Goal: Task Accomplishment & Management: Complete application form

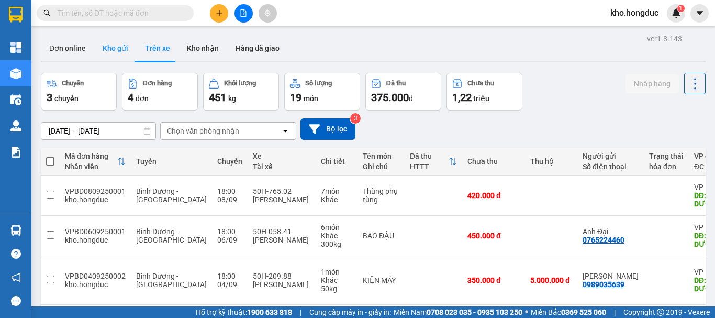
click at [108, 48] on button "Kho gửi" at bounding box center [115, 48] width 42 height 25
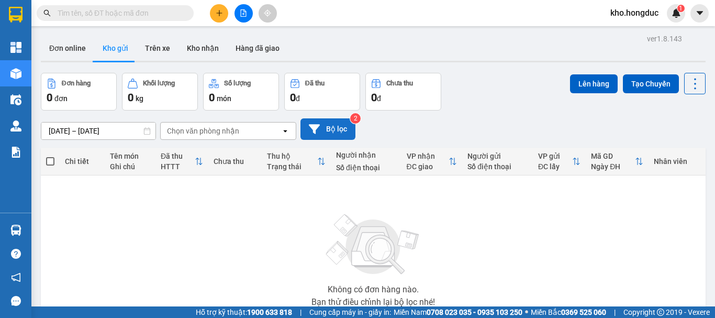
click at [327, 129] on button "Bộ lọc" at bounding box center [327, 128] width 55 height 21
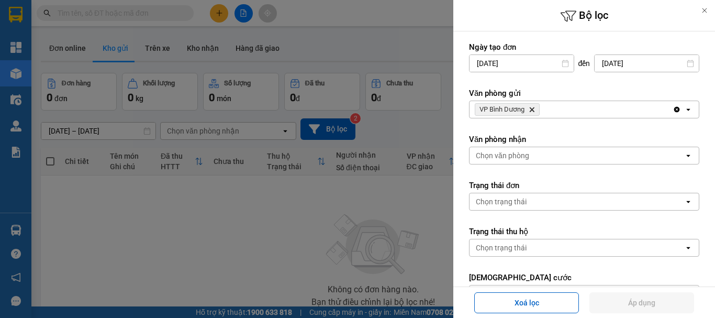
click at [674, 110] on icon "Clear all" at bounding box center [677, 110] width 6 height 6
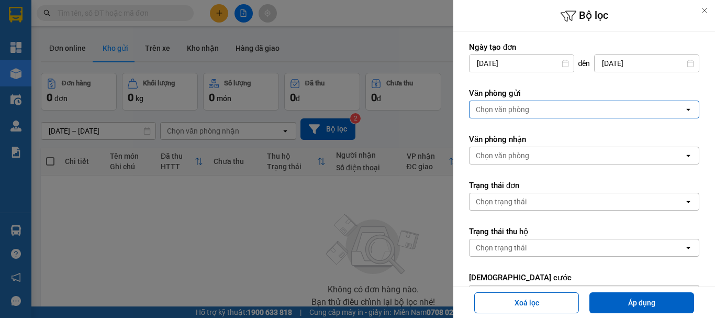
click at [669, 111] on div "Chọn văn phòng" at bounding box center [577, 109] width 215 height 17
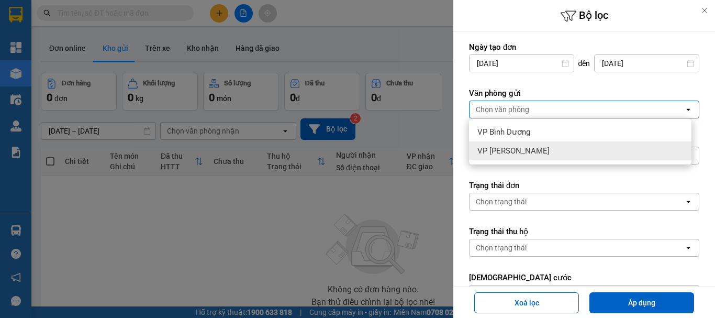
click at [554, 149] on div "VP [PERSON_NAME]" at bounding box center [580, 150] width 222 height 19
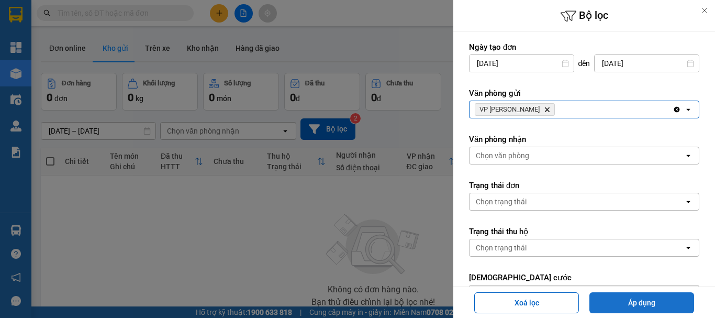
click at [663, 298] on button "Áp dụng" at bounding box center [641, 302] width 105 height 21
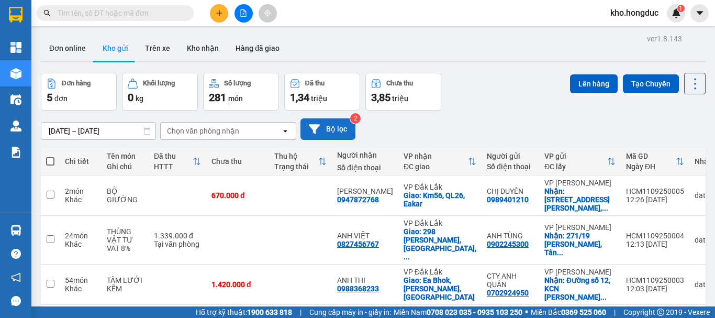
drag, startPoint x: 369, startPoint y: 141, endPoint x: 334, endPoint y: 127, distance: 37.6
click at [351, 131] on div "[DATE] – [DATE] Press the down arrow key to interact with the calendar and sele…" at bounding box center [373, 128] width 665 height 37
click at [326, 128] on button "Bộ lọc" at bounding box center [327, 128] width 55 height 21
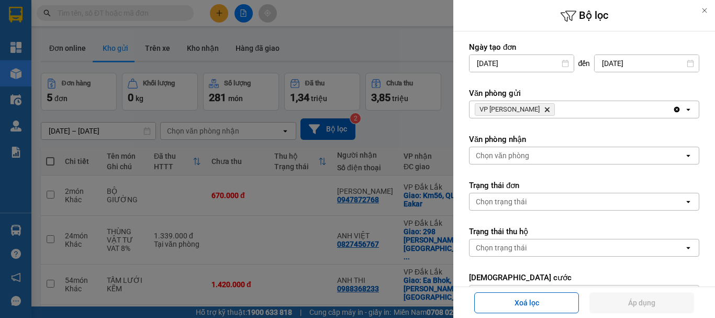
click at [544, 107] on icon "Delete" at bounding box center [547, 109] width 6 height 6
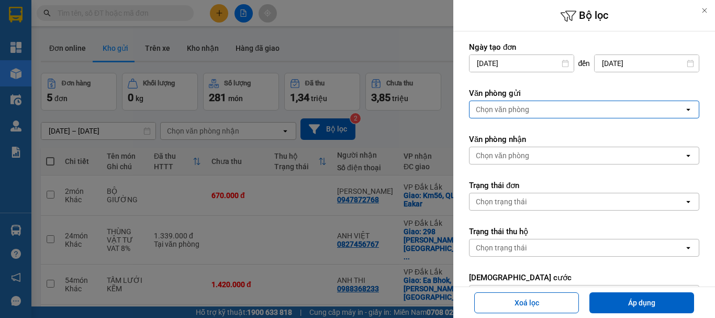
click at [533, 107] on div "Chọn văn phòng" at bounding box center [577, 109] width 215 height 17
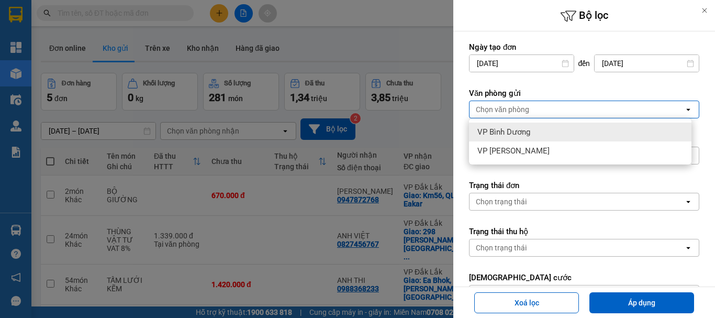
click at [508, 126] on div "VP Bình Dương" at bounding box center [580, 131] width 222 height 19
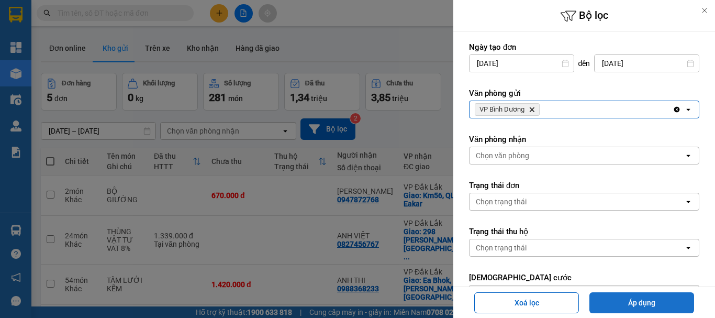
drag, startPoint x: 630, startPoint y: 302, endPoint x: 476, endPoint y: 249, distance: 163.4
click at [629, 301] on button "Áp dụng" at bounding box center [641, 302] width 105 height 21
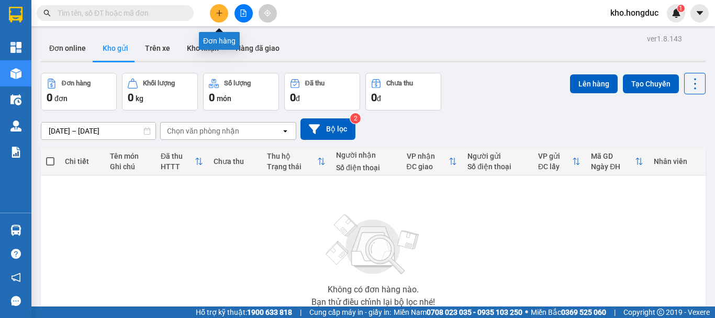
click at [217, 13] on icon "plus" at bounding box center [219, 12] width 7 height 7
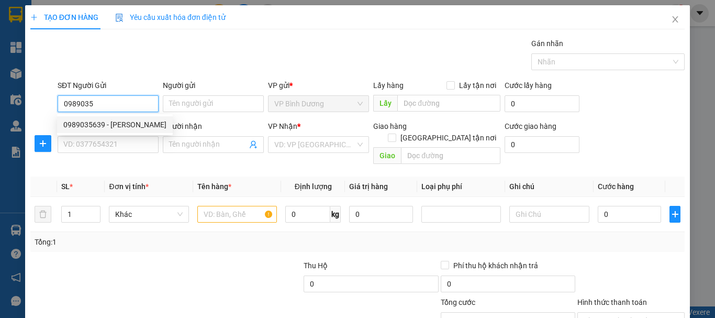
click at [119, 118] on div "0989035639 - [PERSON_NAME]" at bounding box center [115, 124] width 116 height 17
type input "0989035639"
type input "[PERSON_NAME]"
type input "HUB BÌNH DƯƠNG"
type input "0869186878"
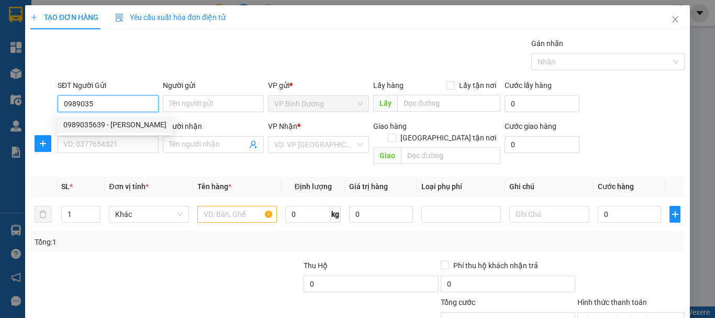
type input "A CHÍNH"
checkbox input "true"
type input "53 [PERSON_NAME], XÃ [GEOGRAPHIC_DATA], [GEOGRAPHIC_DATA]"
type input "5.000.000"
type input "150.000"
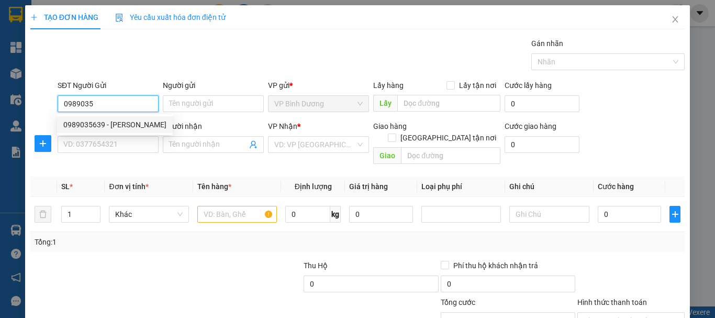
type input "150.000"
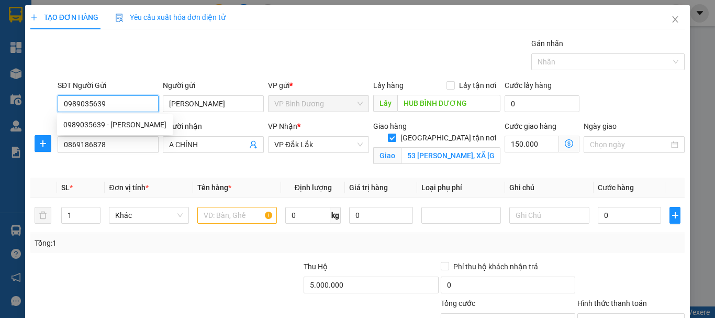
type input "350.000"
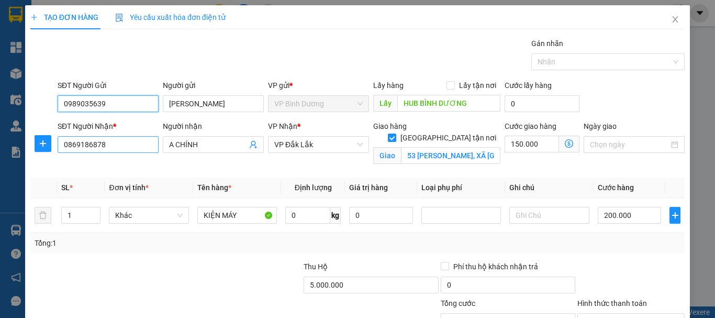
type input "0989035639"
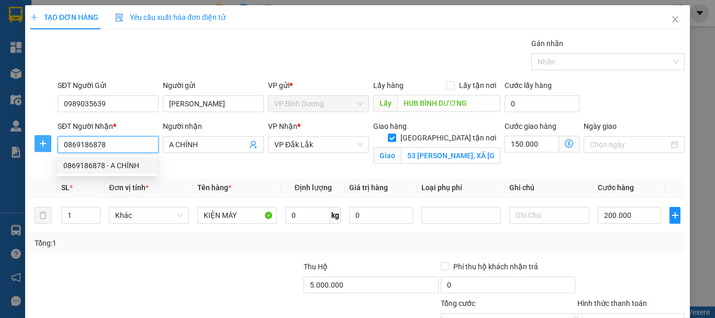
drag, startPoint x: 130, startPoint y: 144, endPoint x: 37, endPoint y: 150, distance: 93.4
click at [37, 150] on div "SĐT Người Nhận * 0869186878 Người nhận A CHÍNH VP Nhận * VP [GEOGRAPHIC_DATA] t…" at bounding box center [357, 144] width 656 height 49
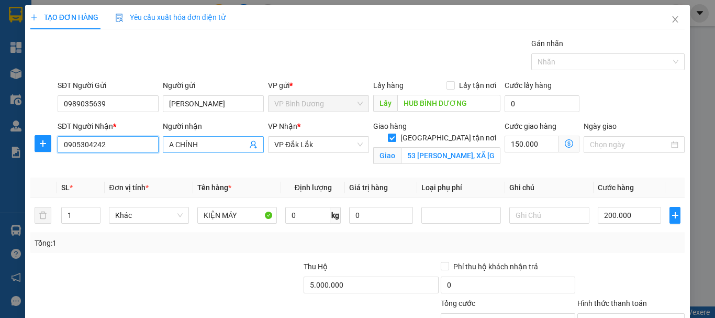
type input "0905304242"
drag, startPoint x: 218, startPoint y: 143, endPoint x: 128, endPoint y: 141, distance: 89.5
click at [128, 141] on div "SĐT Người Nhận * 0905304242 Người nhận A CHÍNH A CHÍNH VP Nhận * VP [GEOGRAPHIC…" at bounding box center [370, 144] width 631 height 49
type input "ANH [PERSON_NAME]"
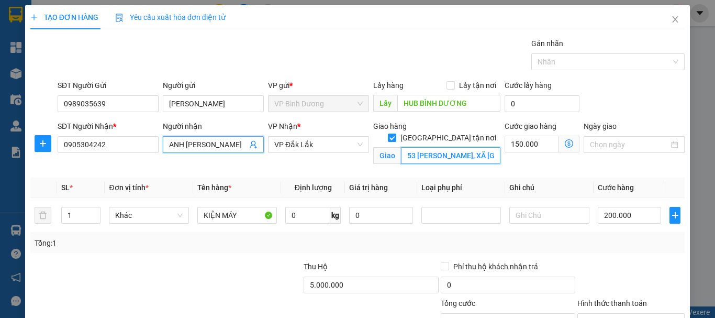
click at [426, 147] on input "53 [PERSON_NAME], XÃ [GEOGRAPHIC_DATA], [GEOGRAPHIC_DATA]" at bounding box center [450, 155] width 99 height 17
click at [456, 148] on input "53 [PERSON_NAME], XÃ [GEOGRAPHIC_DATA], [GEOGRAPHIC_DATA]" at bounding box center [450, 155] width 99 height 17
drag, startPoint x: 403, startPoint y: 143, endPoint x: 571, endPoint y: 143, distance: 168.0
click at [571, 143] on div "SĐT Người Nhận * 0905304242 Người nhận ANH AYUN ALI VP Nhận * VP [GEOGRAPHIC_DA…" at bounding box center [370, 144] width 631 height 49
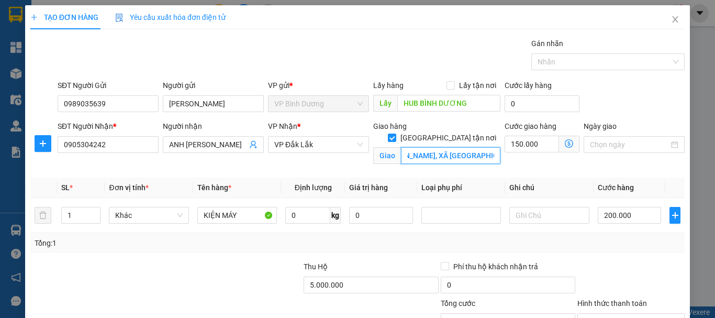
click at [455, 147] on input "53 [PERSON_NAME], XÃ [GEOGRAPHIC_DATA], [GEOGRAPHIC_DATA]" at bounding box center [450, 155] width 99 height 17
drag, startPoint x: 457, startPoint y: 144, endPoint x: 218, endPoint y: 148, distance: 239.2
click at [218, 148] on div "SĐT Người Nhận * 0905304242 Người nhận ANH AYUN ALI VP Nhận * VP [GEOGRAPHIC_DA…" at bounding box center [370, 144] width 631 height 49
type input "40 YMOAN, BMT, ĐĂK LĂK"
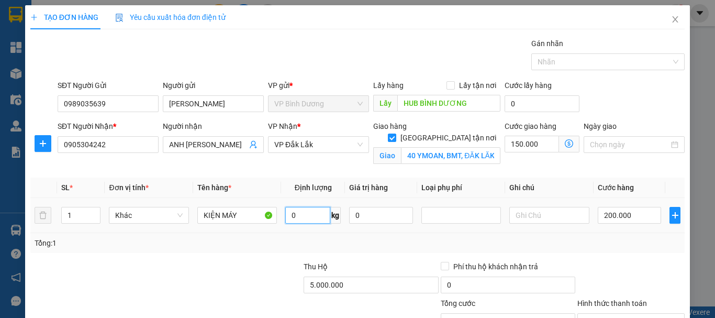
click at [291, 214] on input "0" at bounding box center [307, 215] width 45 height 17
type input "19"
click at [621, 218] on input "200.000" at bounding box center [630, 215] width 64 height 17
click at [540, 144] on input "150.000" at bounding box center [532, 144] width 54 height 17
type input "5"
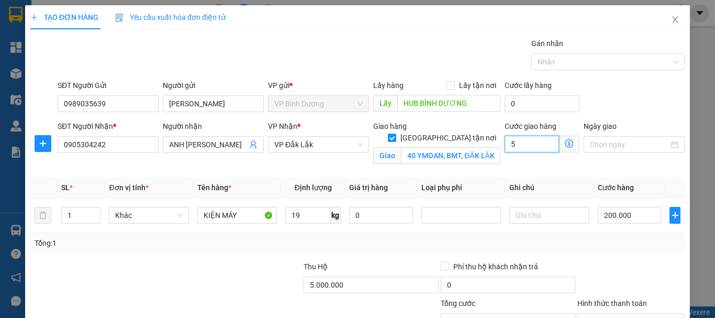
type input "200.005"
type input "50"
type input "200.050"
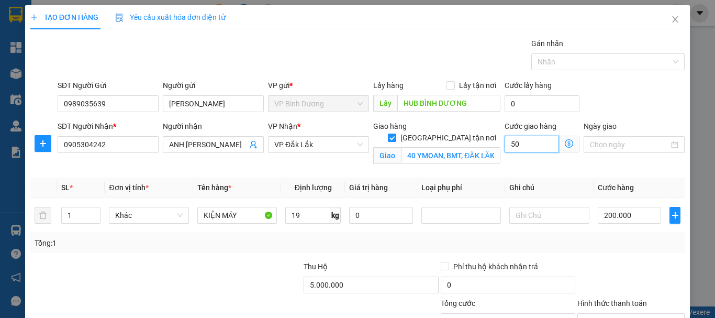
type input "500"
type input "200.500"
type input "5.000"
type input "205.000"
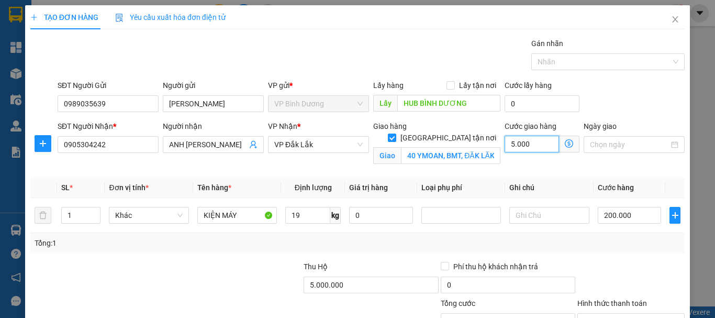
type input "205.000"
type input "50.000"
type input "250.000"
type input "50.000"
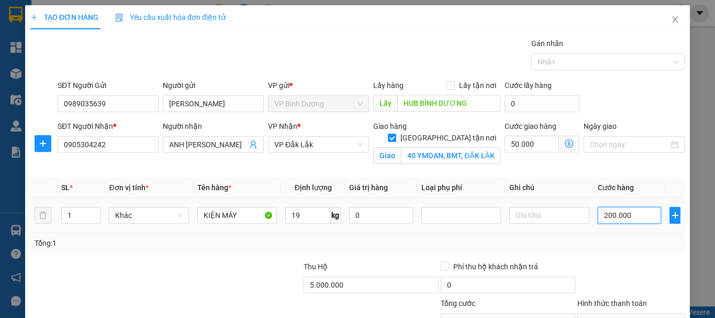
click at [619, 218] on input "200.000" at bounding box center [630, 215] width 64 height 17
type input "4"
type input "50.004"
type input "50.045"
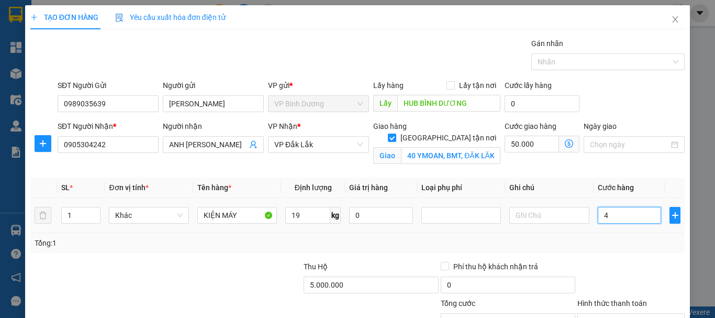
type input "50.045"
type input "450"
type input "50.450"
type input "54.500"
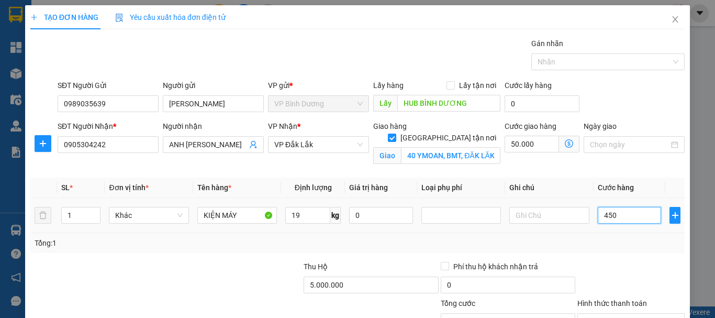
type input "54.500"
type input "4.500"
type input "95.000"
type input "45.000"
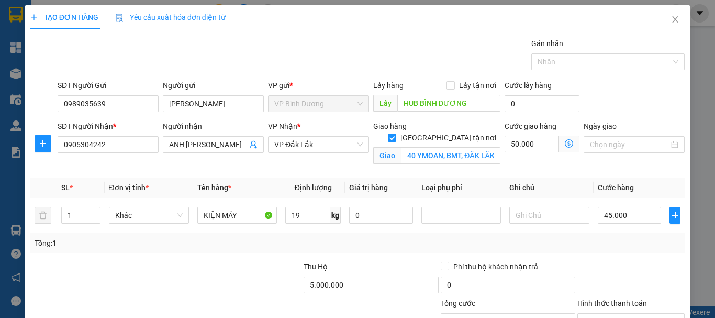
click at [365, 154] on div "VP Nhận * VP [GEOGRAPHIC_DATA]" at bounding box center [318, 138] width 101 height 37
click at [317, 285] on input "5.000.000" at bounding box center [371, 284] width 135 height 17
type input "5.500.000"
type input "50.005"
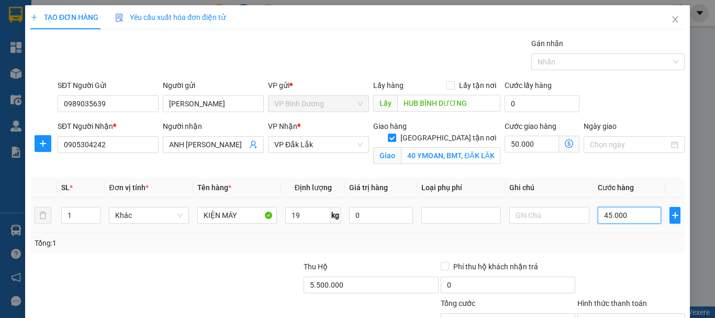
type input "5"
type input "50.050"
type input "50"
type input "50.500"
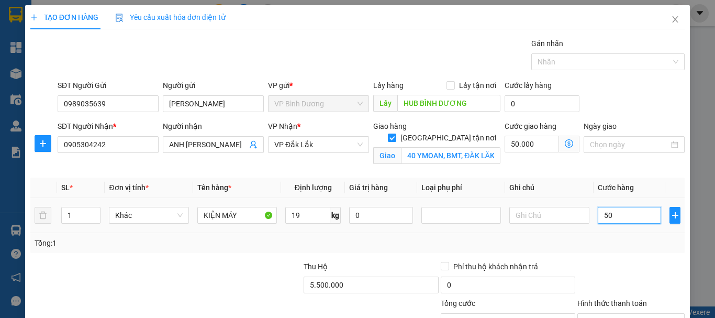
type input "50.500"
type input "500"
type input "55.000"
type input "50.000"
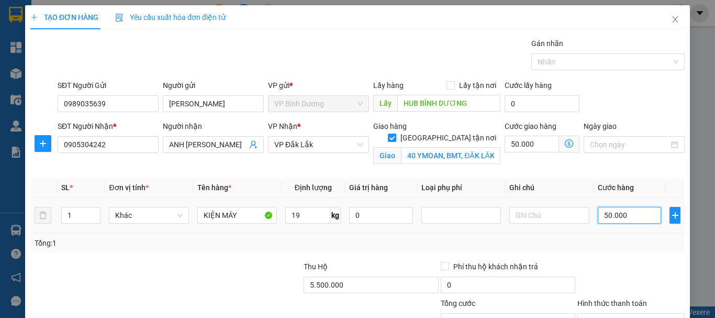
type input "100.000"
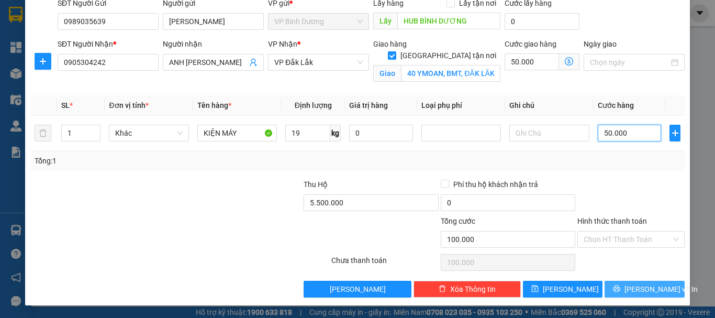
type input "50.000"
click at [645, 285] on span "[PERSON_NAME] và In" at bounding box center [660, 289] width 73 height 12
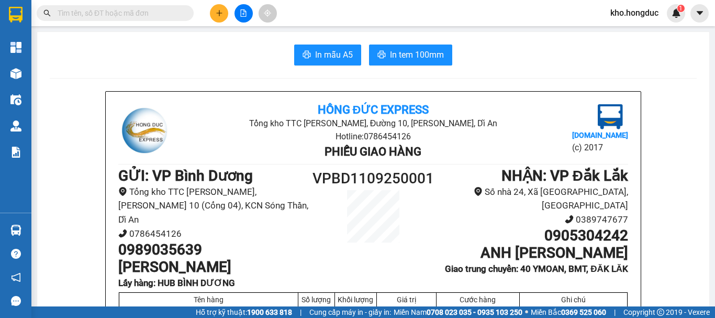
click at [418, 54] on span "In tem 100mm" at bounding box center [417, 54] width 54 height 13
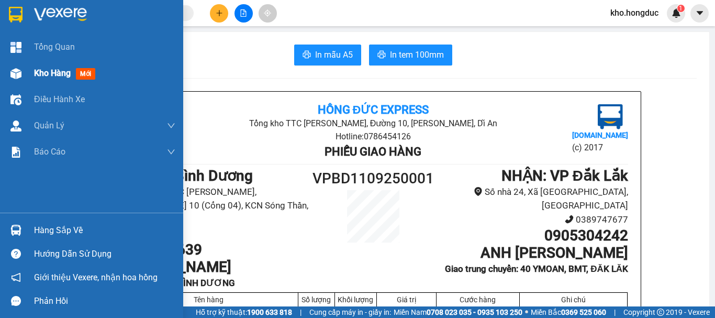
click at [21, 77] on div at bounding box center [16, 73] width 18 height 18
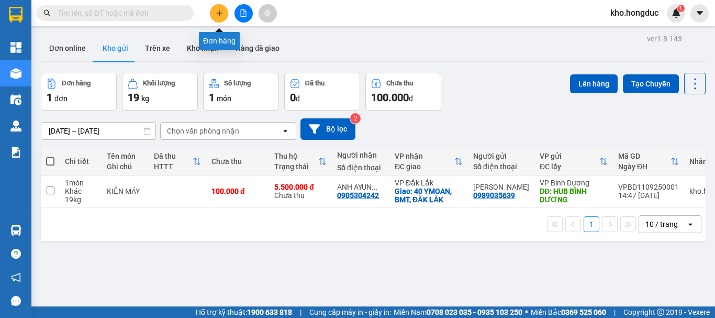
click at [222, 15] on icon "plus" at bounding box center [219, 12] width 7 height 7
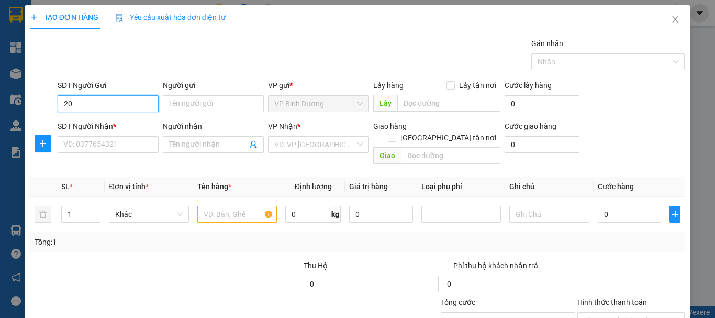
type input "2"
type input "0"
type input "0989035639"
click at [138, 123] on div "0989035639 - [PERSON_NAME]" at bounding box center [114, 125] width 103 height 12
type input "[PERSON_NAME]"
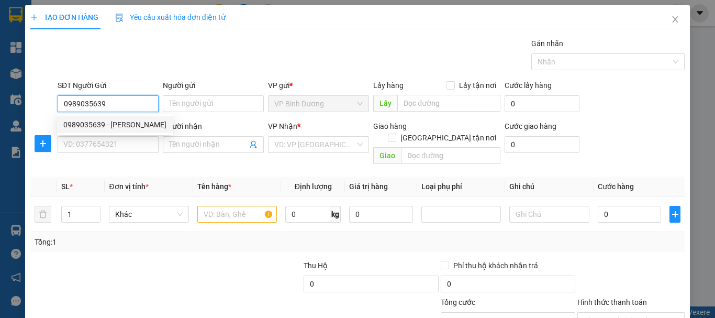
type input "HUB BÌNH DƯƠNG"
type input "0905304242"
type input "ANH [PERSON_NAME]"
checkbox input "true"
type input "40 YMOAN, BMT, ĐĂK LĂK"
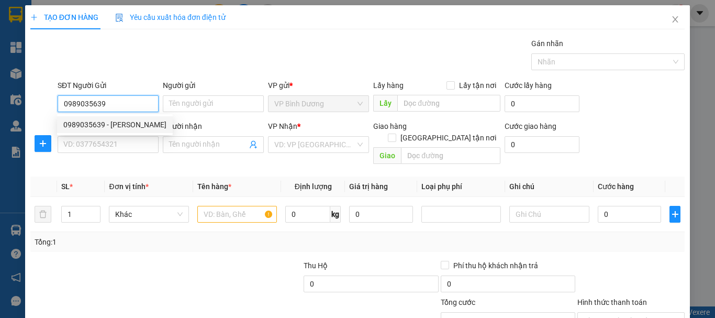
type input "5.500.000"
type input "50.000"
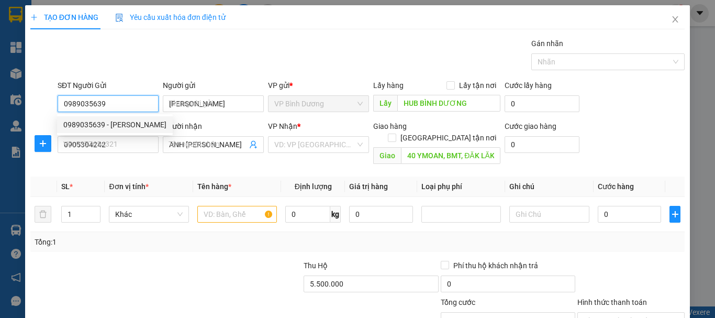
type input "100.000"
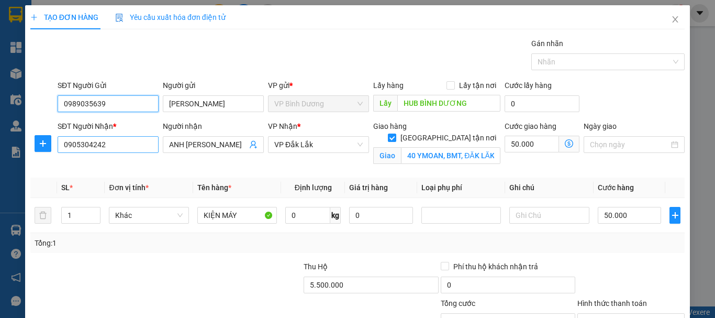
type input "0989035639"
drag, startPoint x: 123, startPoint y: 143, endPoint x: 4, endPoint y: 150, distance: 119.0
click at [4, 150] on div "TẠO ĐƠN HÀNG Yêu cầu xuất hóa đơn điện tử Transit Pickup Surcharge Ids Transit …" at bounding box center [357, 159] width 715 height 318
click at [113, 148] on input "0975087060" at bounding box center [108, 144] width 101 height 17
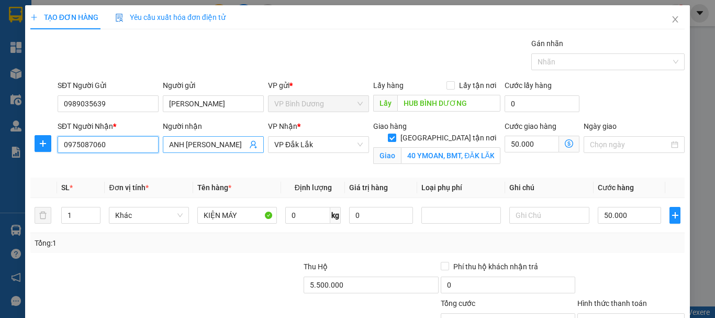
type input "0975087060"
drag, startPoint x: 229, startPoint y: 144, endPoint x: 133, endPoint y: 144, distance: 95.8
click at [133, 144] on div "SĐT Người Nhận * 0975087060 Người nhận ANH AYUN ALI ANH AYUN ALI VP Nhận * VP […" at bounding box center [370, 144] width 631 height 49
type input "a"
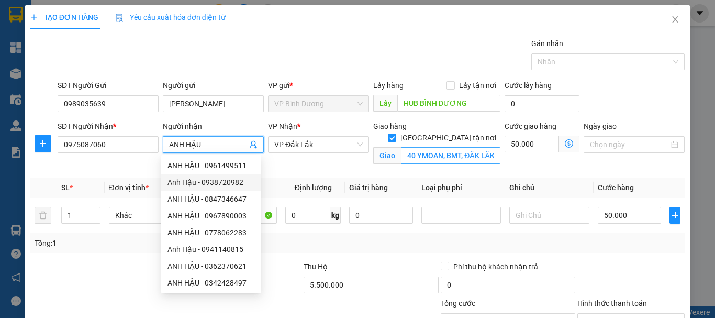
type input "ANH HẬU"
drag, startPoint x: 440, startPoint y: 149, endPoint x: 434, endPoint y: 149, distance: 5.8
click at [440, 149] on input "40 YMOAN, BMT, ĐĂK LĂK" at bounding box center [450, 155] width 99 height 17
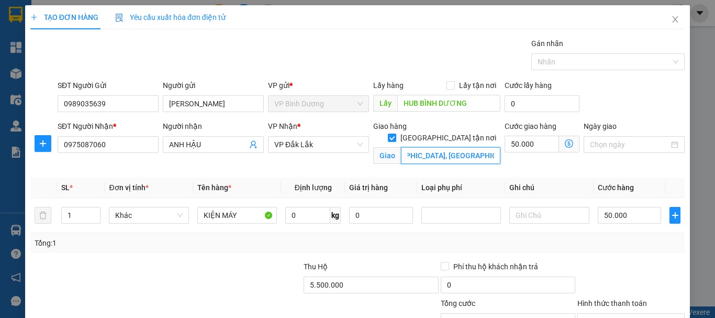
scroll to position [0, 51]
type input "145 [GEOGRAPHIC_DATA], [GEOGRAPHIC_DATA], [GEOGRAPHIC_DATA]"
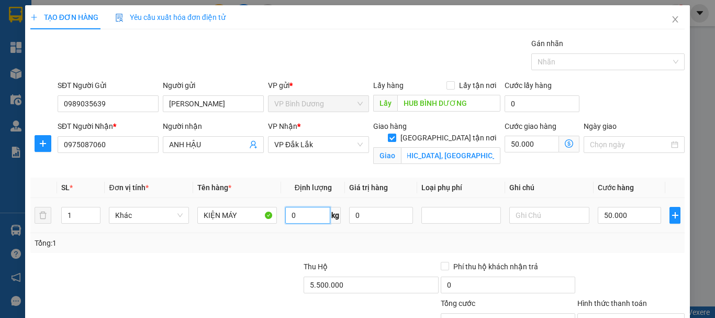
scroll to position [0, 0]
click at [297, 218] on input "0" at bounding box center [307, 215] width 45 height 17
type input "5"
type input "40"
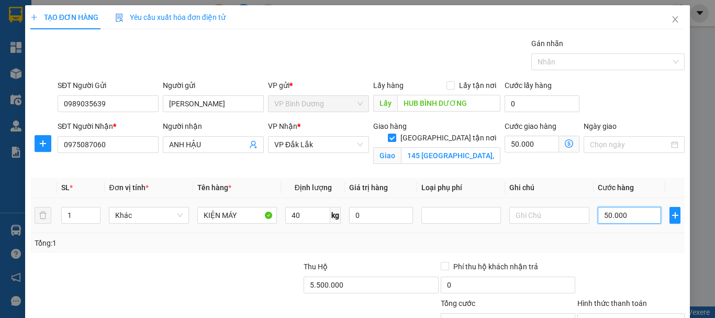
click at [629, 215] on input "50.000" at bounding box center [630, 215] width 64 height 17
type input "50.005"
type input "55"
type input "50.055"
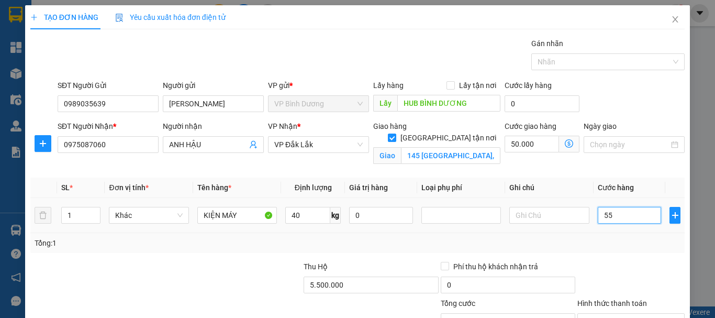
type input "50.055"
type input "50.550"
type input "5.500"
type input "55.500"
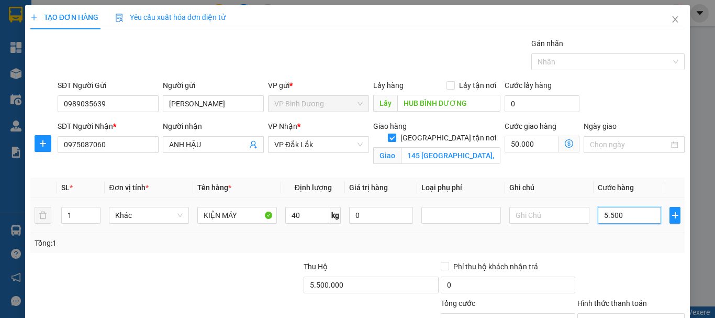
type input "55.500"
type input "55.000"
type input "105.000"
type input "600.000"
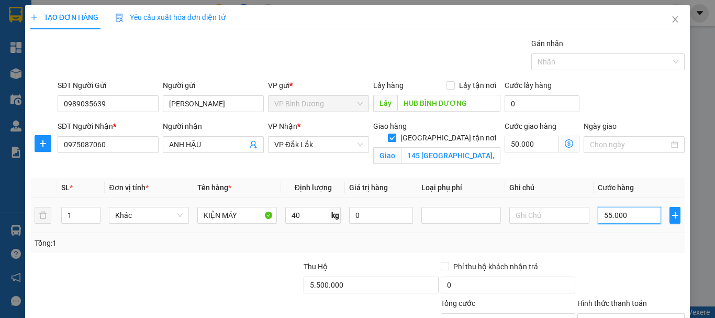
type input "600.000"
type input "550.000"
click at [507, 142] on input "50.000" at bounding box center [532, 144] width 54 height 17
click at [505, 142] on input "50.000" at bounding box center [532, 144] width 54 height 17
type input "800.000"
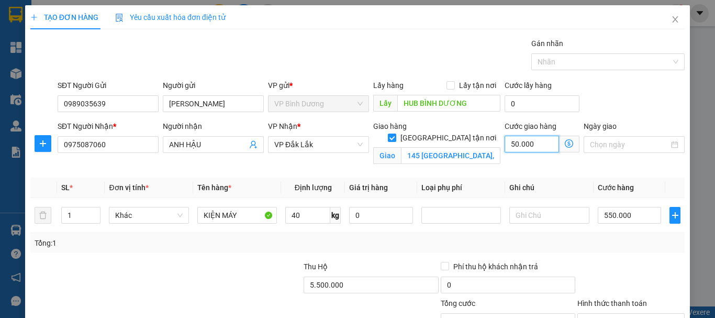
type input "800.000"
type input "250.000"
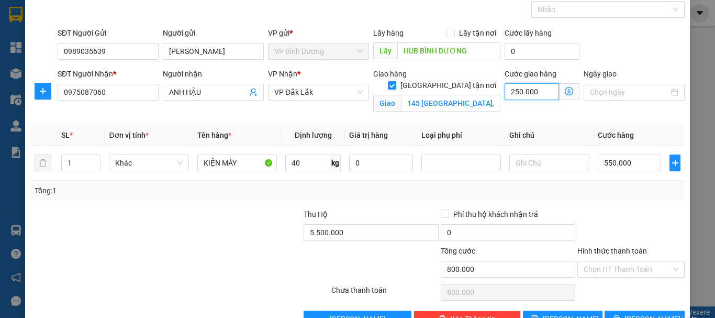
scroll to position [82, 0]
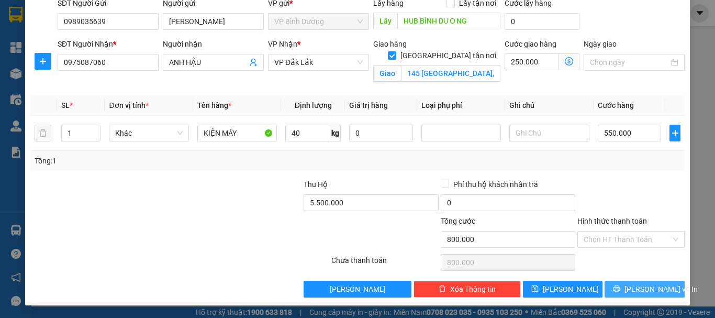
click at [640, 284] on span "[PERSON_NAME] và In" at bounding box center [660, 289] width 73 height 12
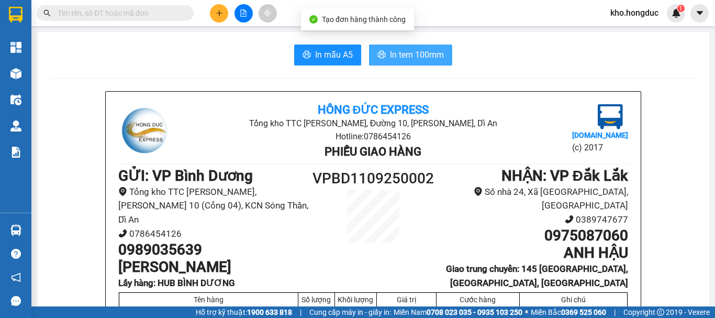
drag, startPoint x: 405, startPoint y: 51, endPoint x: 400, endPoint y: 58, distance: 8.7
click at [405, 51] on span "In tem 100mm" at bounding box center [417, 54] width 54 height 13
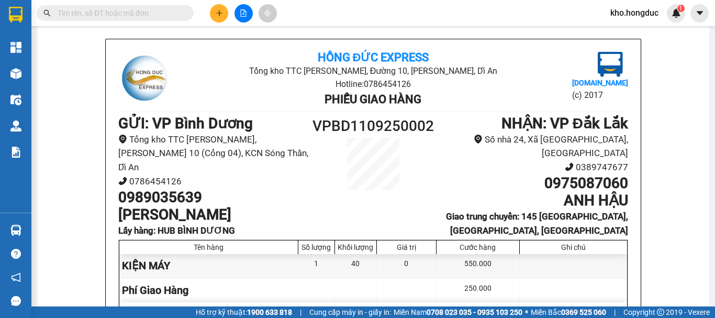
scroll to position [105, 0]
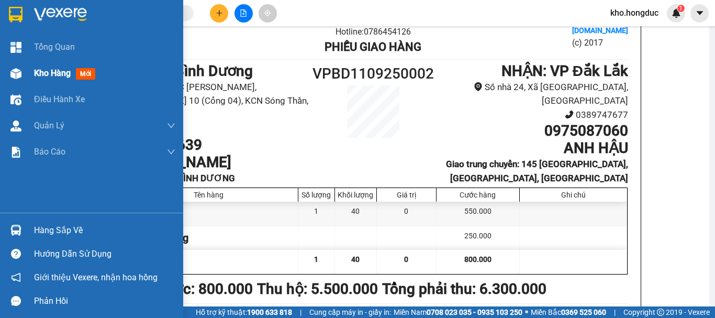
click at [50, 68] on span "Kho hàng" at bounding box center [52, 73] width 37 height 10
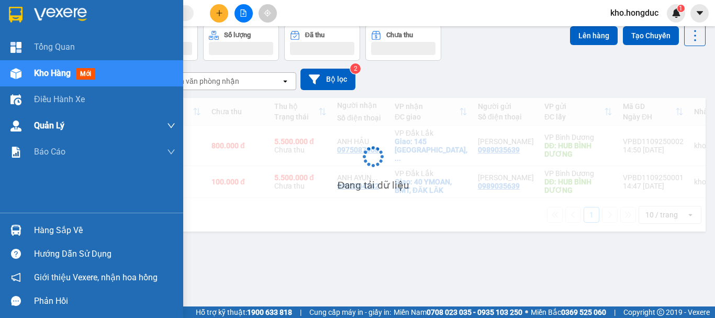
scroll to position [48, 0]
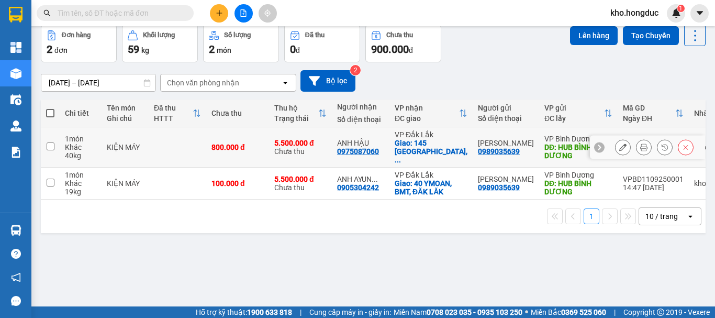
click at [619, 143] on icon at bounding box center [622, 146] width 7 height 7
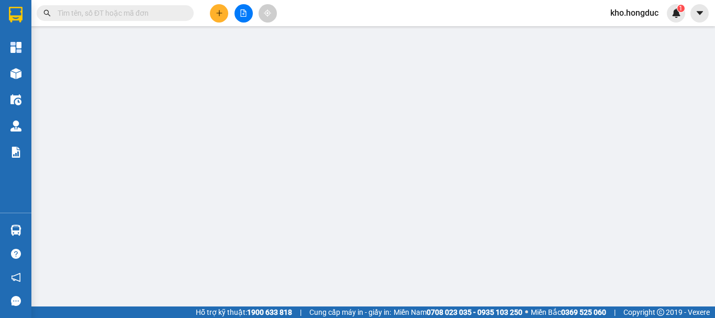
type input "0989035639"
type input "[PERSON_NAME]"
type input "HUB BÌNH DƯƠNG"
type input "0975087060"
type input "ANH HẬU"
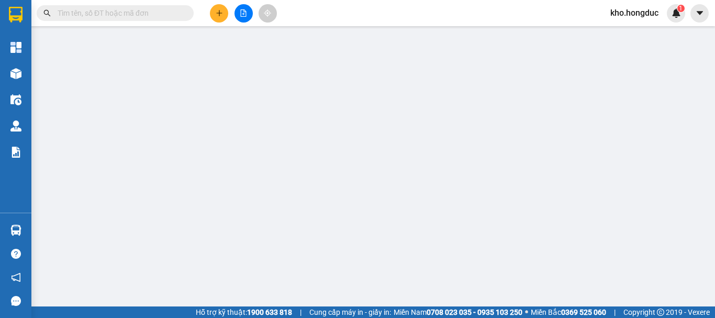
checkbox input "true"
type input "145 [GEOGRAPHIC_DATA], [GEOGRAPHIC_DATA], [GEOGRAPHIC_DATA]"
type input "800.000"
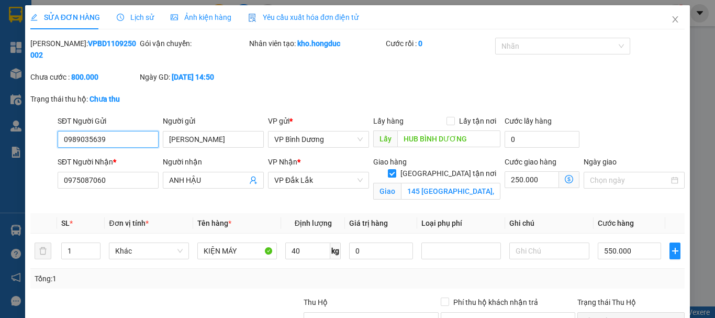
scroll to position [105, 0]
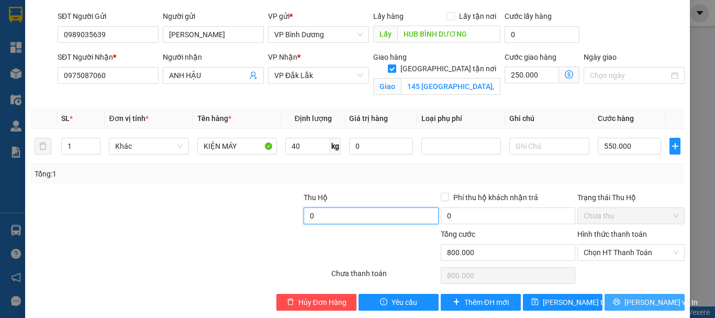
type input "0"
click at [644, 296] on span "[PERSON_NAME] và In" at bounding box center [660, 302] width 73 height 12
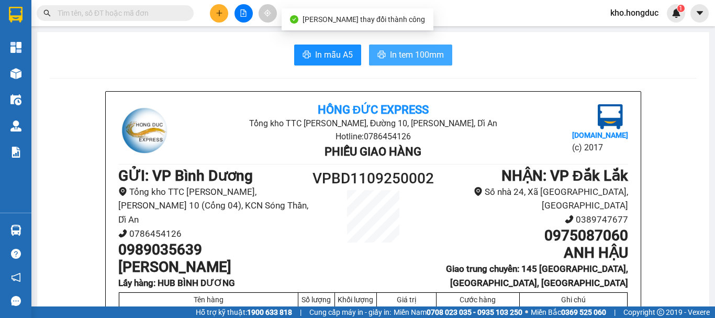
click at [395, 50] on span "In tem 100mm" at bounding box center [417, 54] width 54 height 13
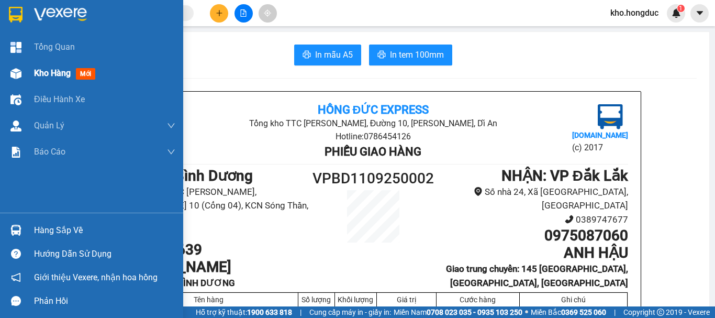
click at [29, 72] on div "Kho hàng mới" at bounding box center [91, 73] width 183 height 26
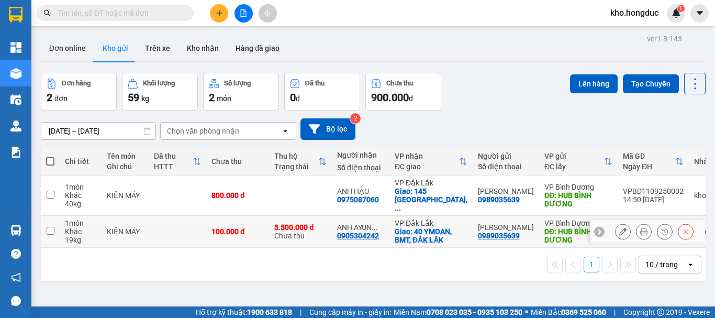
click at [640, 228] on icon at bounding box center [643, 231] width 7 height 7
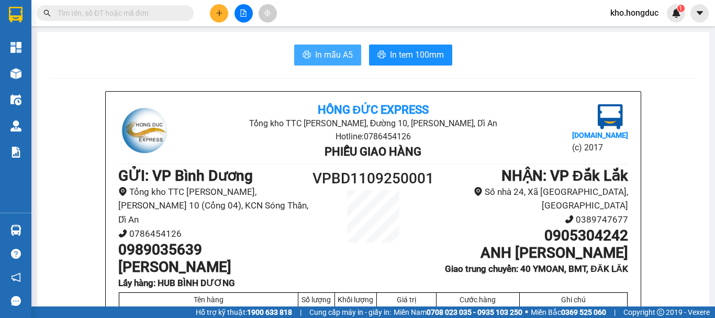
click at [348, 54] on span "In mẫu A5" at bounding box center [334, 54] width 38 height 13
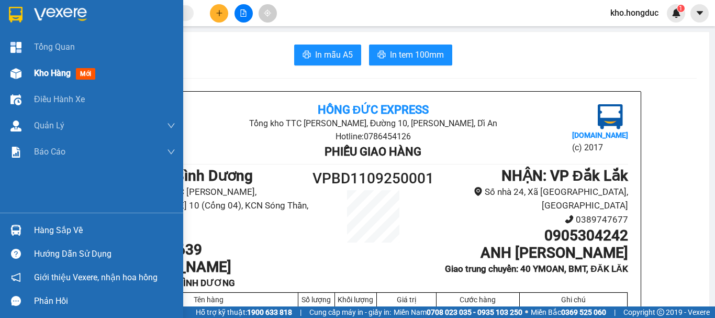
drag, startPoint x: 25, startPoint y: 76, endPoint x: 30, endPoint y: 79, distance: 6.3
click at [25, 76] on div at bounding box center [16, 73] width 18 height 18
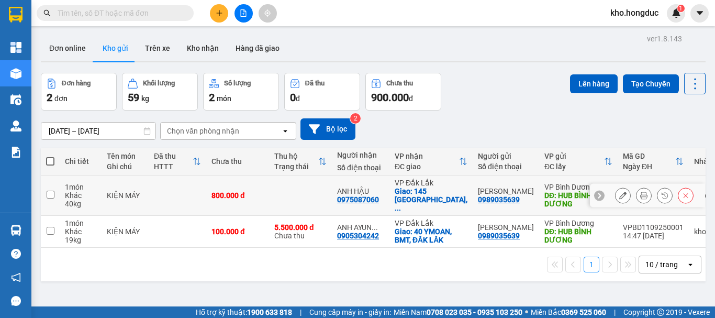
click at [640, 192] on icon at bounding box center [643, 195] width 7 height 7
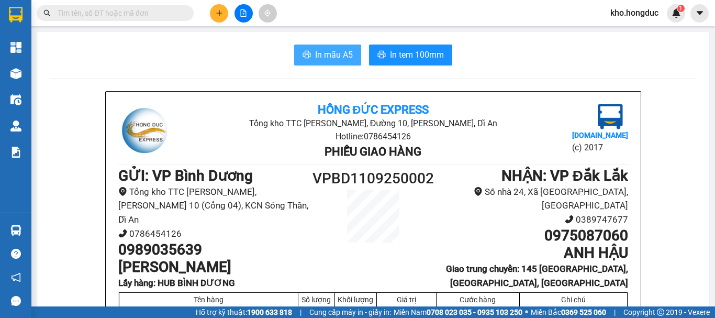
click at [324, 60] on span "In mẫu A5" at bounding box center [334, 54] width 38 height 13
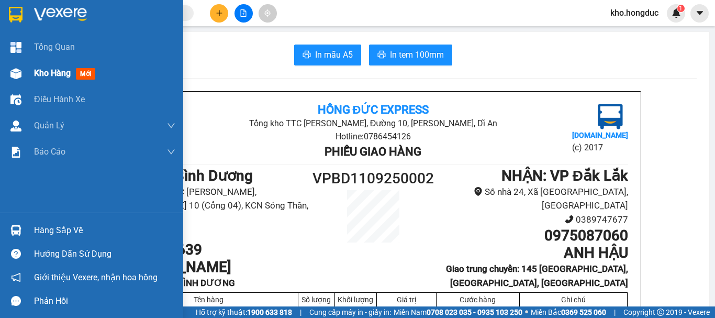
click at [42, 69] on span "Kho hàng" at bounding box center [52, 73] width 37 height 10
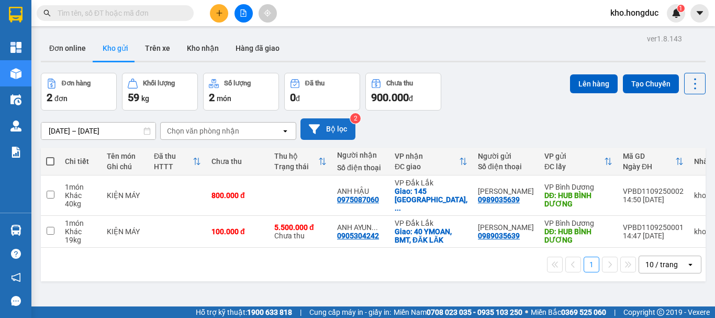
click at [325, 125] on button "Bộ lọc" at bounding box center [327, 128] width 55 height 21
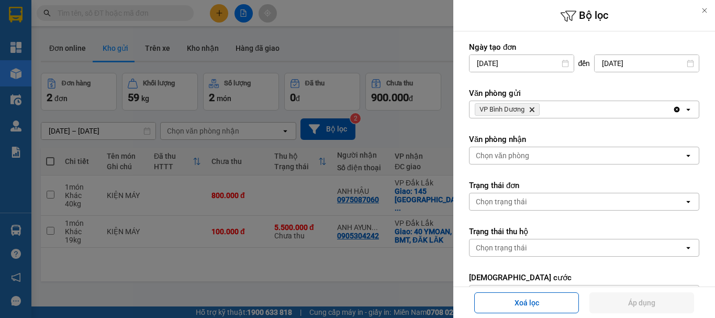
click at [532, 109] on icon "VP Bình Dương, close by backspace" at bounding box center [532, 109] width 5 height 5
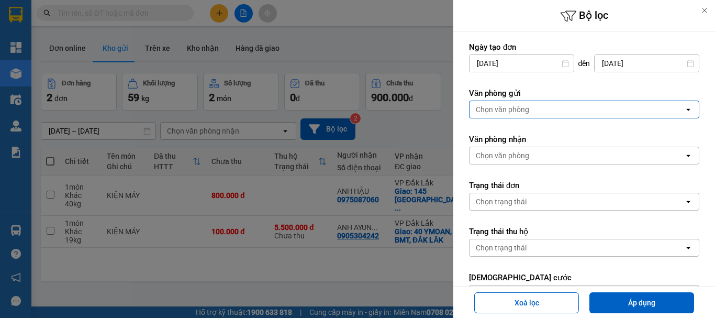
click at [530, 109] on div "Chọn văn phòng" at bounding box center [577, 109] width 215 height 17
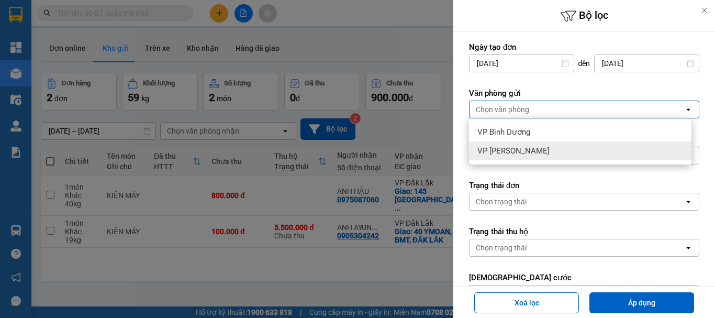
drag, startPoint x: 506, startPoint y: 150, endPoint x: 550, endPoint y: 166, distance: 46.4
click at [507, 150] on span "VP [PERSON_NAME]" at bounding box center [513, 151] width 72 height 10
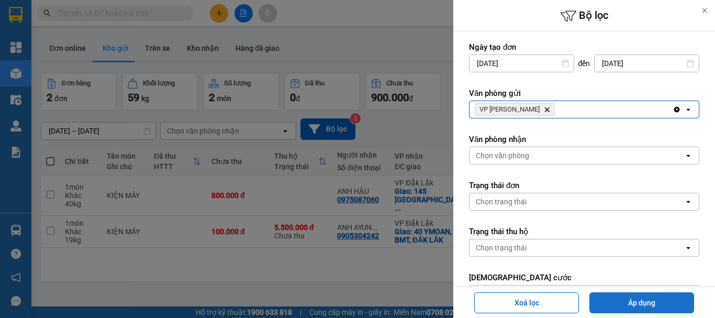
click at [649, 292] on button "Áp dụng" at bounding box center [641, 302] width 105 height 21
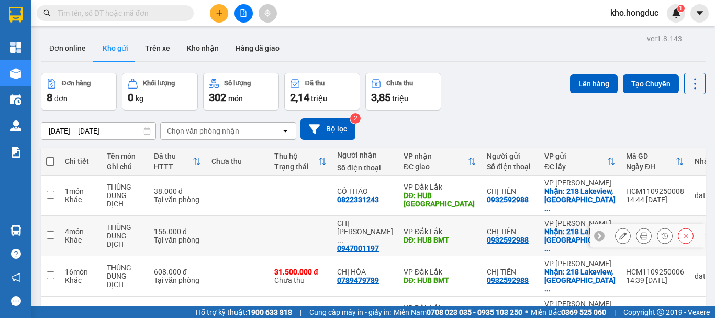
scroll to position [105, 0]
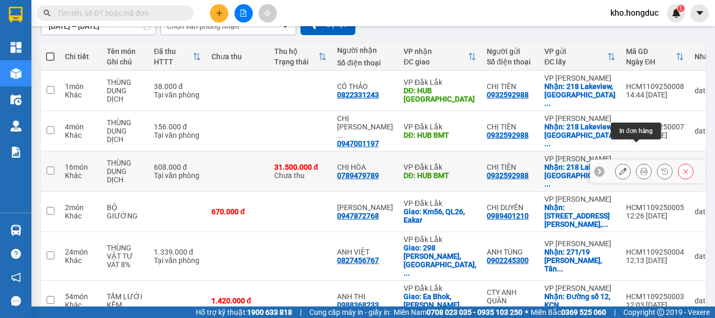
click at [640, 168] on icon at bounding box center [643, 171] width 7 height 7
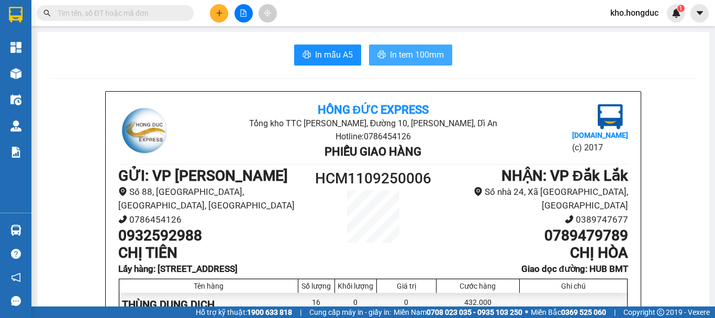
click at [398, 48] on button "In tem 100mm" at bounding box center [410, 54] width 83 height 21
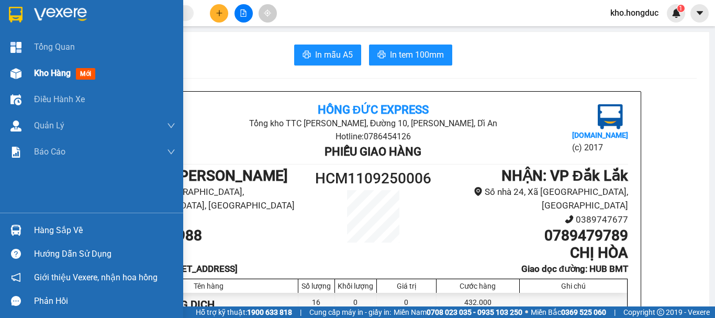
click at [30, 69] on div "Kho hàng mới" at bounding box center [91, 73] width 183 height 26
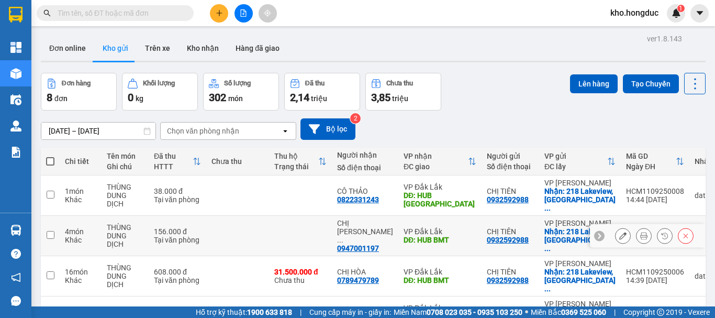
click at [640, 232] on icon at bounding box center [643, 235] width 7 height 7
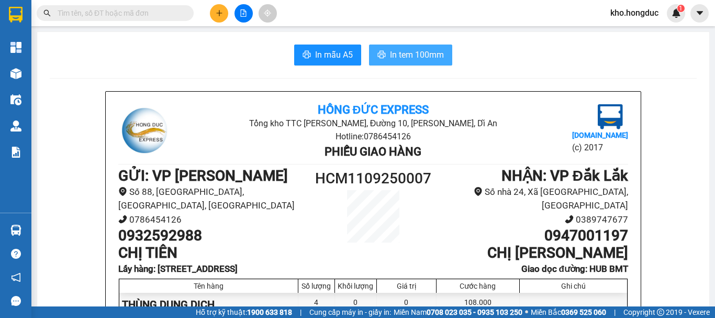
click at [434, 51] on span "In tem 100mm" at bounding box center [417, 54] width 54 height 13
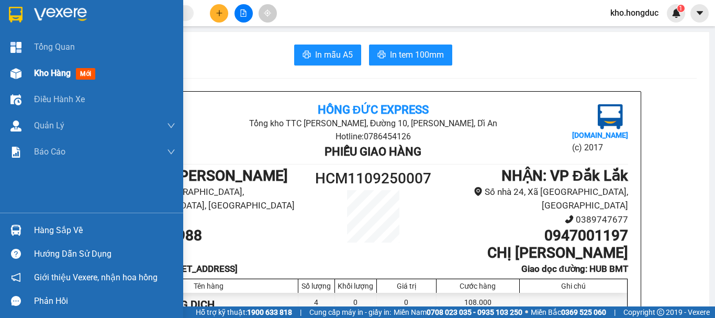
click at [65, 75] on span "Kho hàng" at bounding box center [52, 73] width 37 height 10
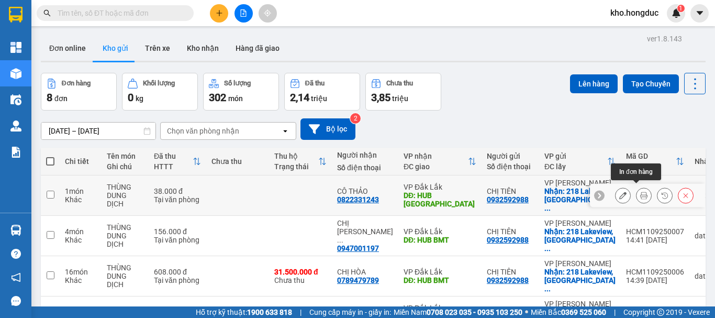
click at [640, 192] on icon at bounding box center [643, 195] width 7 height 7
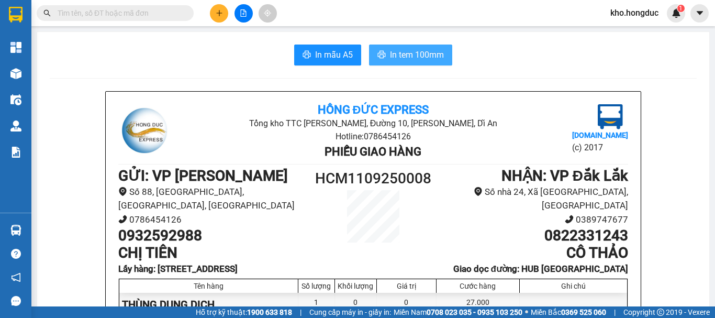
click at [397, 52] on span "In tem 100mm" at bounding box center [417, 54] width 54 height 13
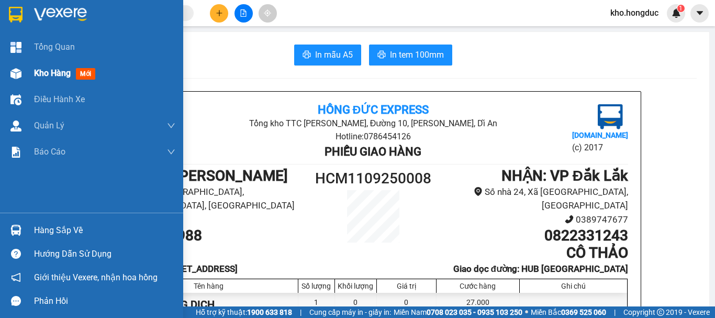
click at [26, 79] on div "Kho hàng mới" at bounding box center [91, 73] width 183 height 26
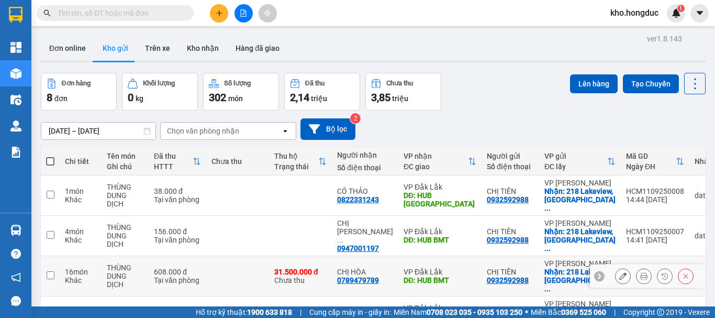
click at [640, 272] on icon at bounding box center [643, 275] width 7 height 7
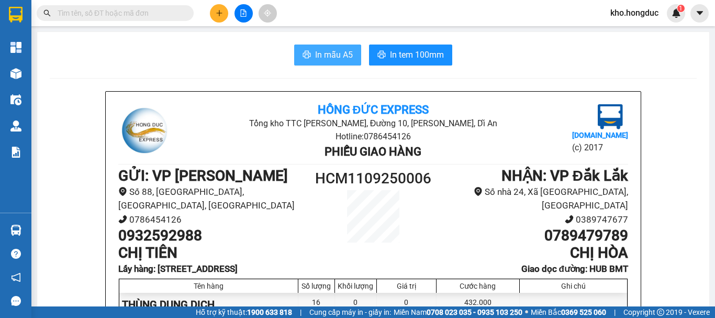
click at [342, 55] on span "In mẫu A5" at bounding box center [334, 54] width 38 height 13
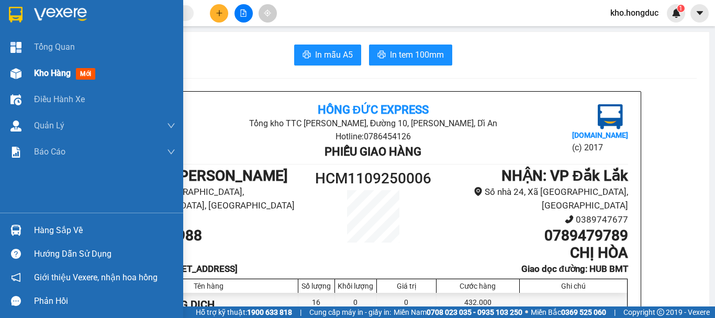
click at [25, 77] on div "Kho hàng mới" at bounding box center [91, 73] width 183 height 26
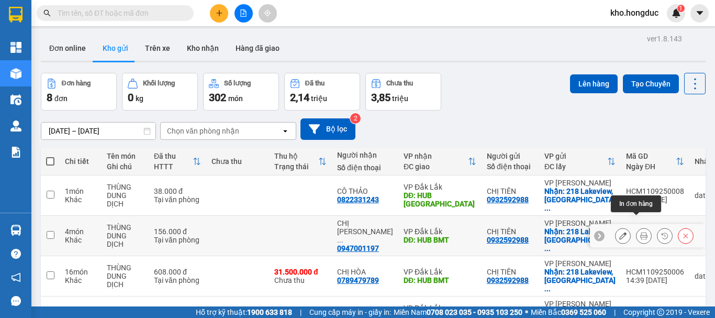
click at [640, 232] on icon at bounding box center [643, 235] width 7 height 7
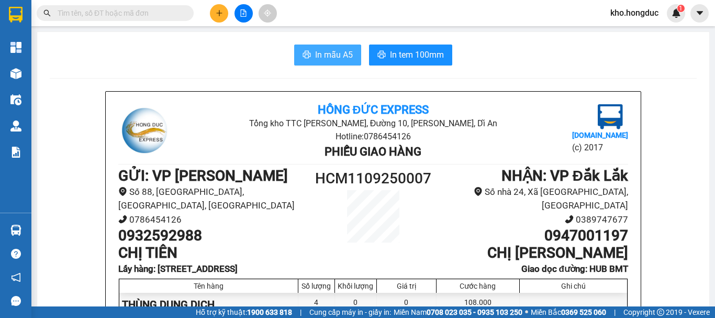
click at [325, 56] on span "In mẫu A5" at bounding box center [334, 54] width 38 height 13
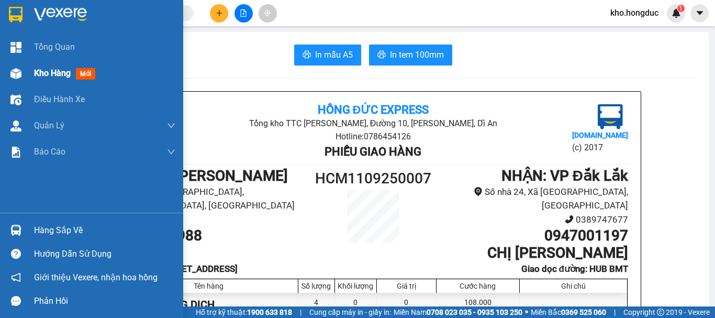
click at [24, 64] on div at bounding box center [16, 73] width 18 height 18
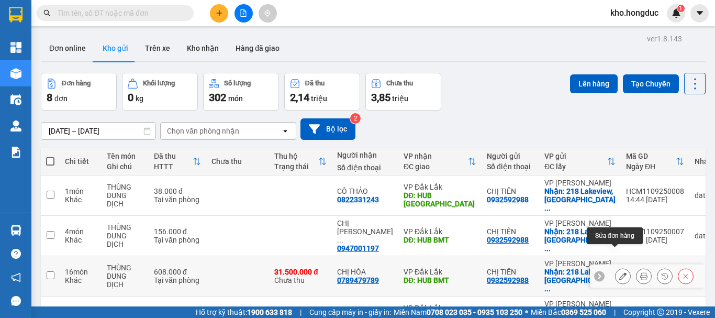
click at [640, 272] on icon at bounding box center [643, 275] width 7 height 7
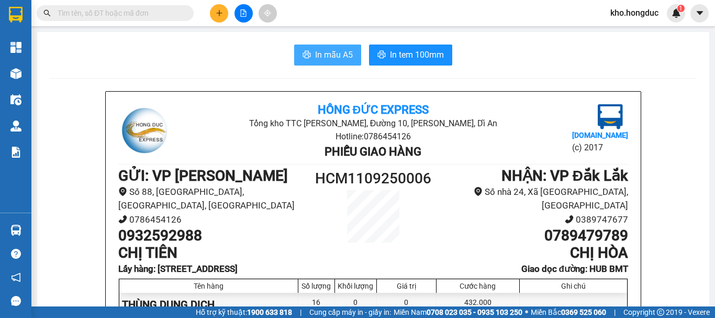
click at [334, 52] on span "In mẫu A5" at bounding box center [334, 54] width 38 height 13
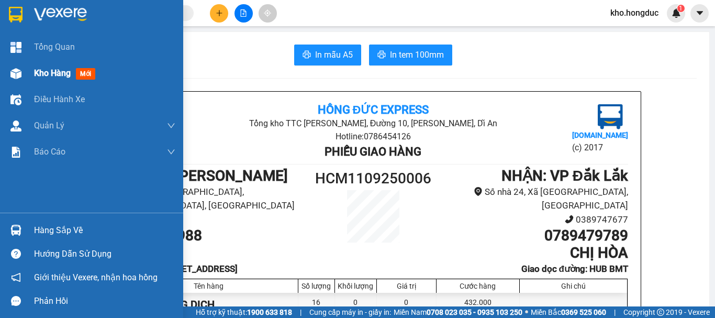
click at [43, 69] on span "Kho hàng" at bounding box center [52, 73] width 37 height 10
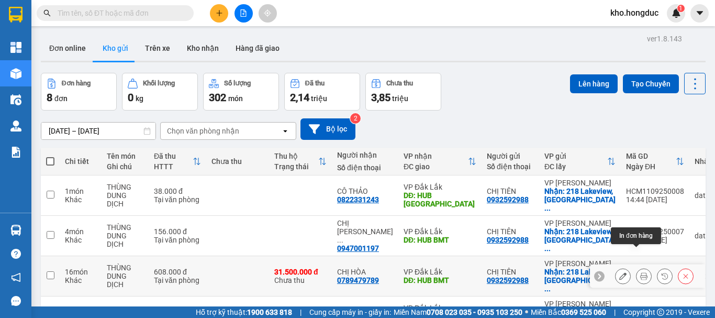
click at [640, 272] on icon at bounding box center [643, 275] width 7 height 7
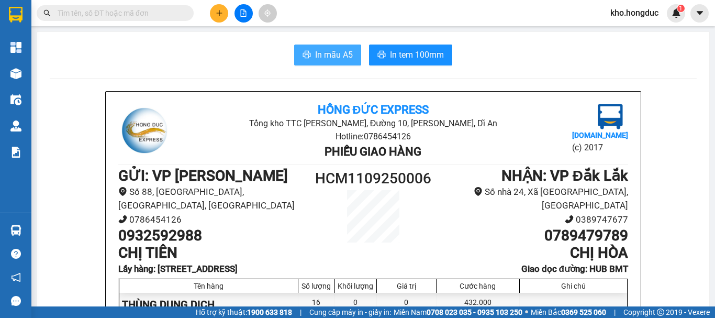
click at [333, 53] on span "In mẫu A5" at bounding box center [334, 54] width 38 height 13
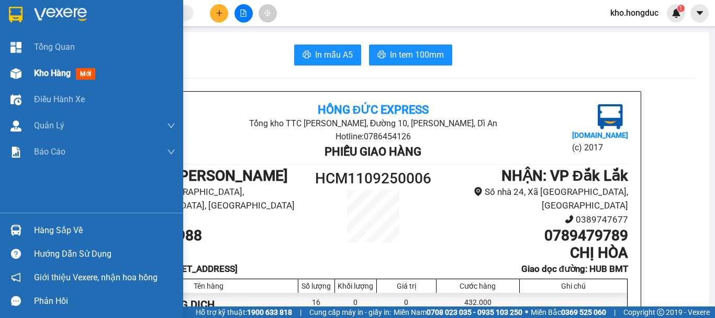
click at [30, 67] on div "Kho hàng mới" at bounding box center [91, 73] width 183 height 26
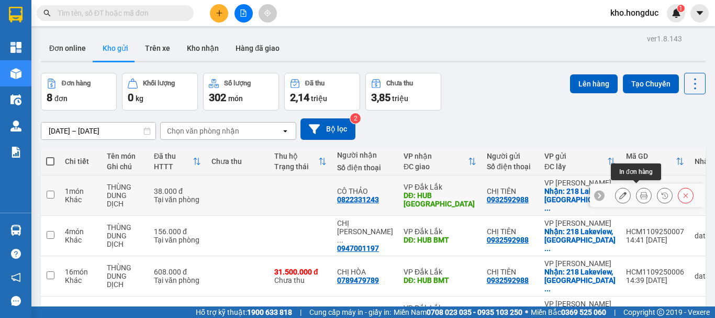
click at [637, 186] on button at bounding box center [644, 195] width 15 height 18
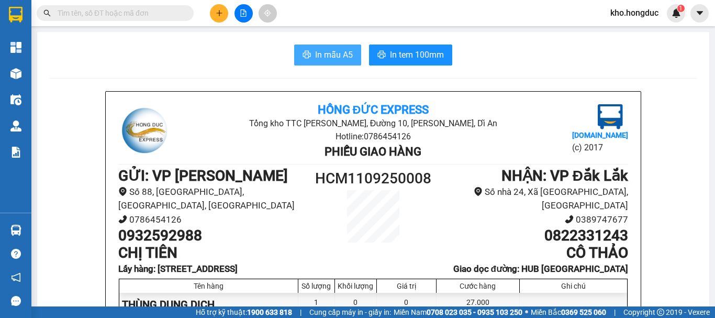
click at [321, 57] on span "In mẫu A5" at bounding box center [334, 54] width 38 height 13
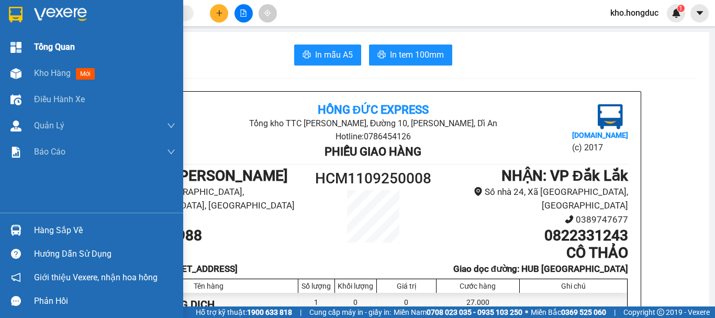
click at [41, 60] on div "Tổng Quan" at bounding box center [104, 47] width 141 height 26
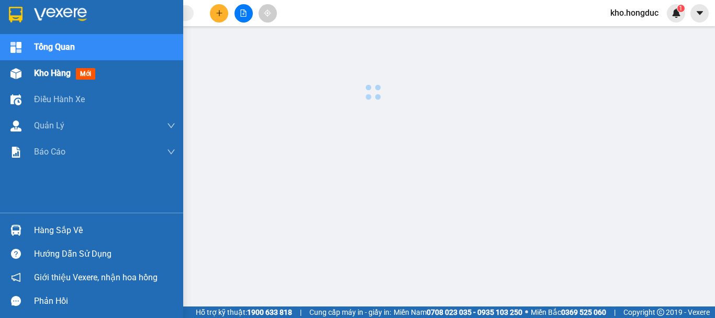
click at [43, 74] on span "Kho hàng" at bounding box center [52, 73] width 37 height 10
